Goal: Task Accomplishment & Management: Manage account settings

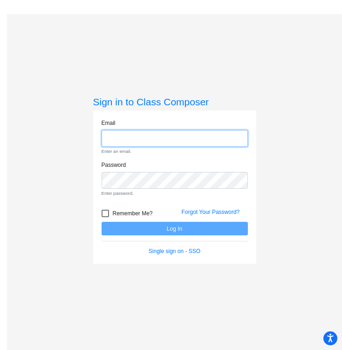
type input "[EMAIL_ADDRESS][DOMAIN_NAME]"
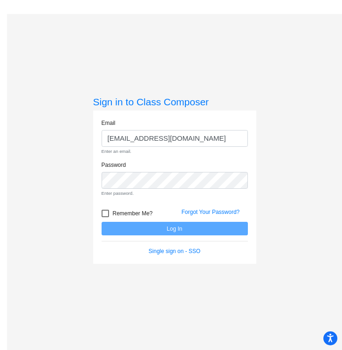
click at [102, 214] on form "Email [EMAIL_ADDRESS][DOMAIN_NAME] Enter an email. Password Enter password. Rem…" at bounding box center [175, 187] width 146 height 137
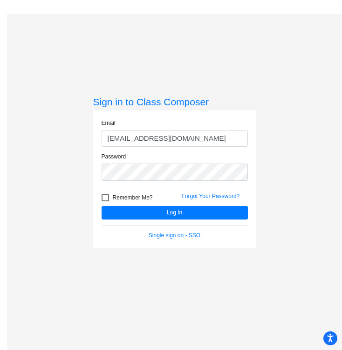
click at [105, 198] on div at bounding box center [105, 197] width 7 height 7
click at [105, 201] on input "Remember Me?" at bounding box center [105, 201] width 0 height 0
checkbox input "true"
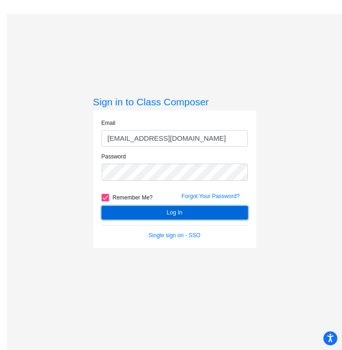
click at [121, 210] on button "Log In" at bounding box center [175, 213] width 146 height 14
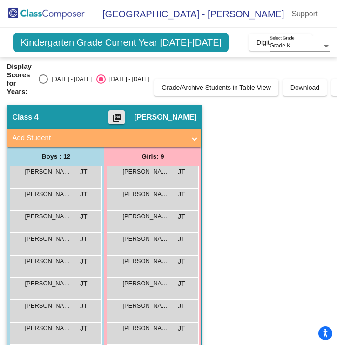
click at [123, 120] on mat-icon "picture_as_pdf" at bounding box center [116, 119] width 11 height 13
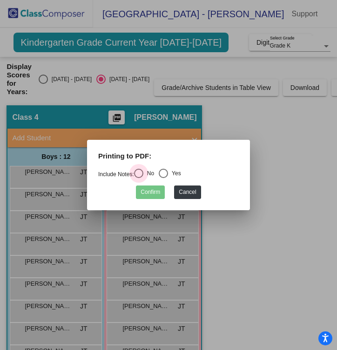
click at [144, 171] on div "Select an option" at bounding box center [138, 173] width 9 height 9
click at [139, 178] on input "No" at bounding box center [138, 178] width 0 height 0
radio input "true"
click at [156, 191] on button "Confirm" at bounding box center [150, 192] width 29 height 14
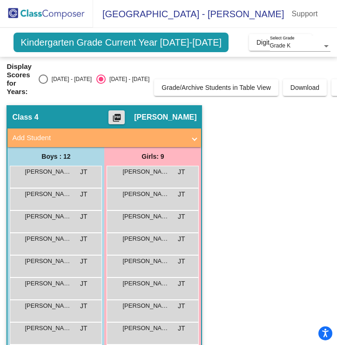
click at [254, 185] on app-classroom "Class 4 picture_as_pdf [PERSON_NAME] Add Student First Name Last Name Student I…" at bounding box center [169, 277] width 324 height 344
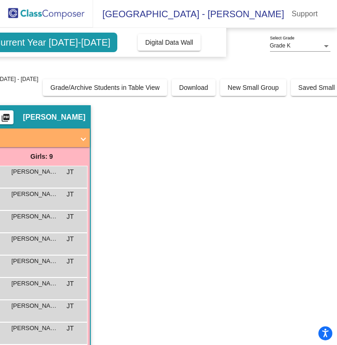
scroll to position [0, 129]
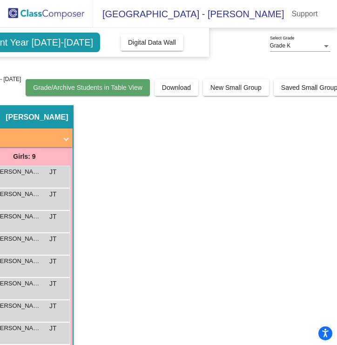
click at [88, 87] on span "Grade/Archive Students in Table View" at bounding box center [88, 87] width 110 height 7
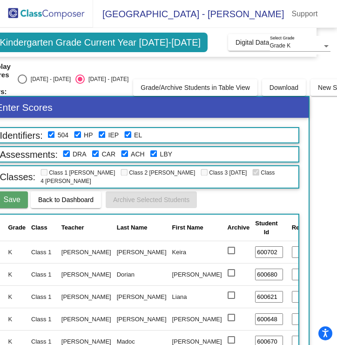
scroll to position [0, 0]
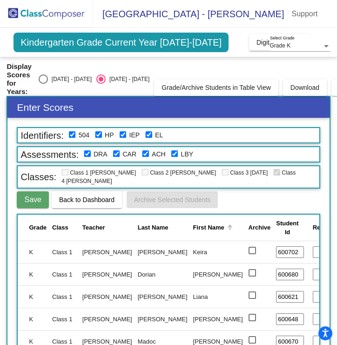
click at [193, 223] on div "First Name" at bounding box center [208, 227] width 31 height 9
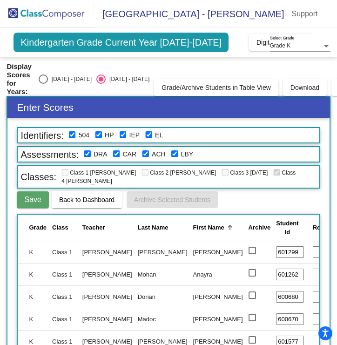
click at [89, 154] on input "checkbox" at bounding box center [87, 154] width 7 height 7
checkbox input "false"
click at [116, 154] on input "checkbox" at bounding box center [116, 154] width 7 height 7
checkbox input "false"
click at [146, 151] on input "checkbox" at bounding box center [145, 154] width 7 height 7
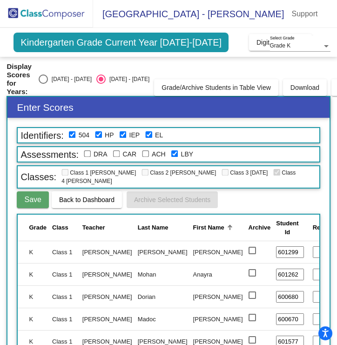
checkbox input "false"
click at [177, 154] on input "checkbox" at bounding box center [174, 154] width 7 height 7
checkbox input "false"
click at [151, 132] on input "checkbox" at bounding box center [148, 134] width 7 height 7
checkbox input "false"
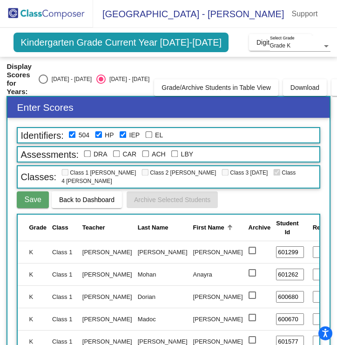
click at [122, 134] on input "checkbox" at bounding box center [123, 134] width 7 height 7
checkbox input "false"
click at [98, 137] on input "checkbox" at bounding box center [98, 134] width 7 height 7
checkbox input "false"
click at [72, 134] on input "checkbox" at bounding box center [72, 134] width 7 height 7
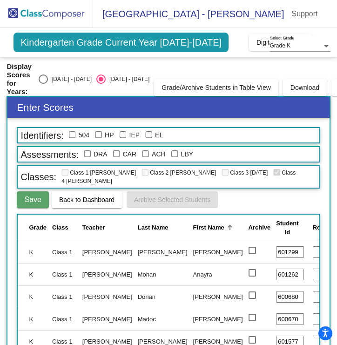
checkbox input "false"
click at [36, 196] on span "Save" at bounding box center [32, 200] width 17 height 8
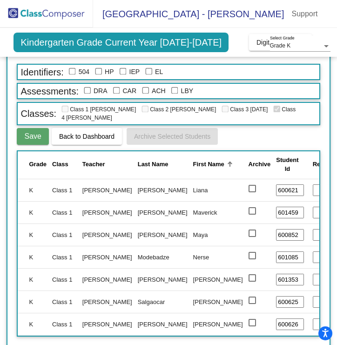
scroll to position [5, 0]
